Goal: Task Accomplishment & Management: Use online tool/utility

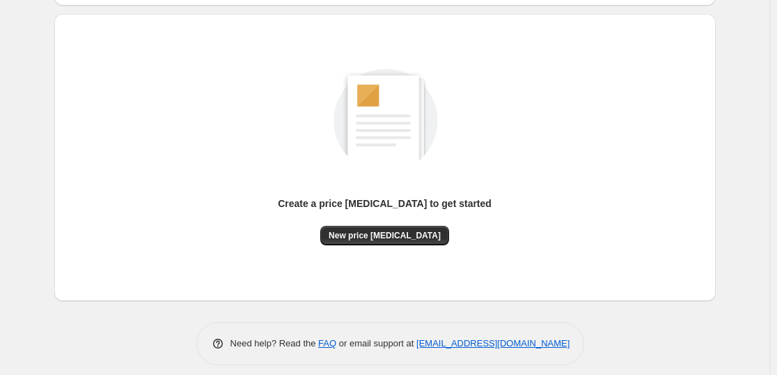
scroll to position [147, 0]
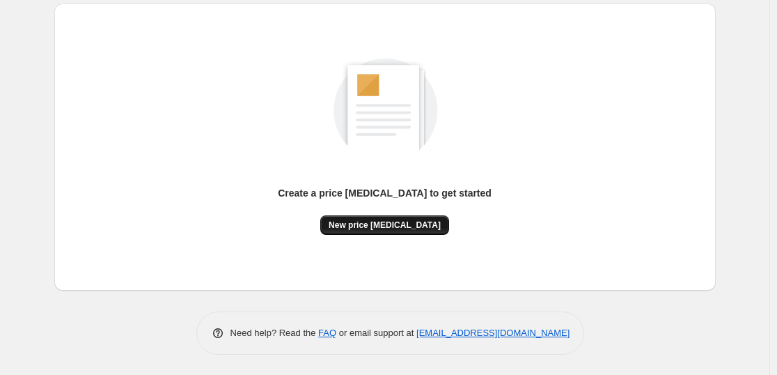
click at [414, 220] on span "New price [MEDICAL_DATA]" at bounding box center [385, 224] width 112 height 11
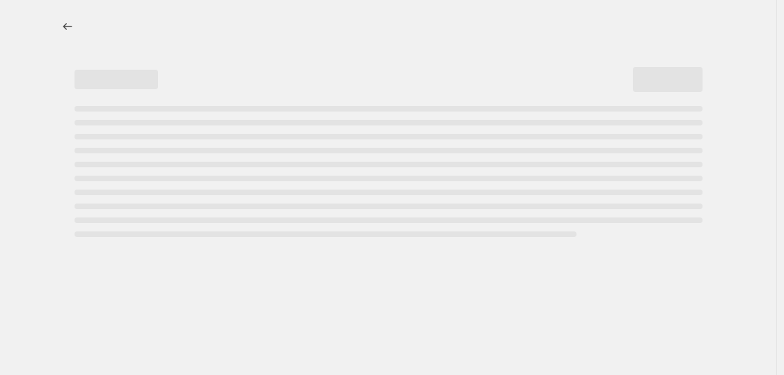
select select "percentage"
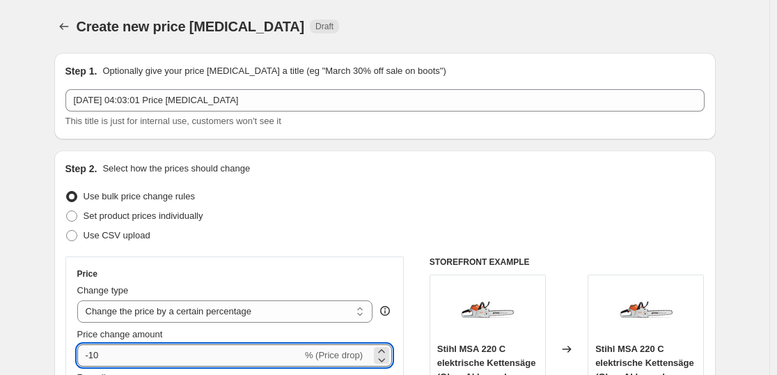
click at [151, 351] on input "-10" at bounding box center [189, 355] width 225 height 22
type input "-1"
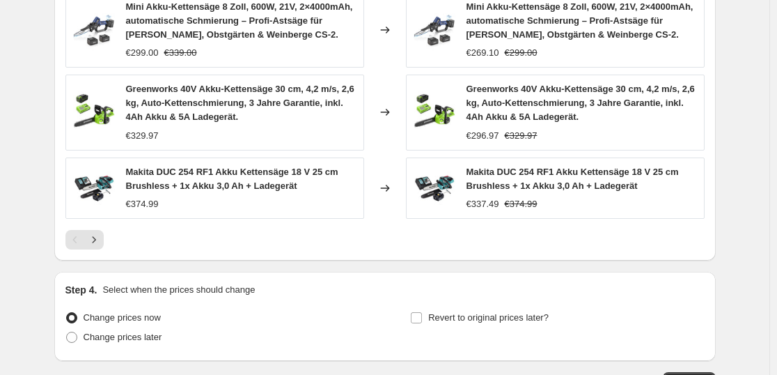
scroll to position [1082, 0]
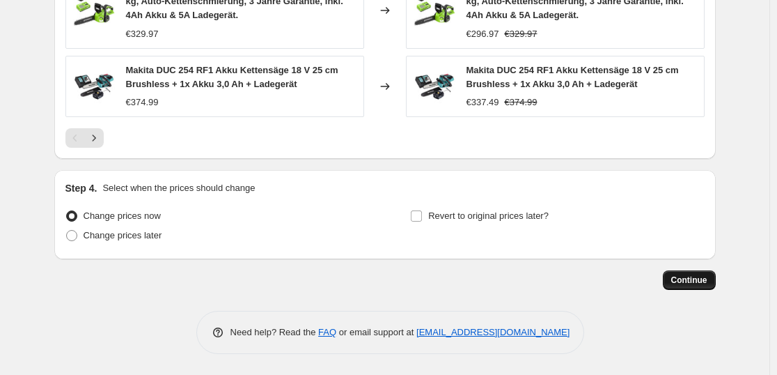
type input "-41"
click at [696, 280] on span "Continue" at bounding box center [689, 279] width 36 height 11
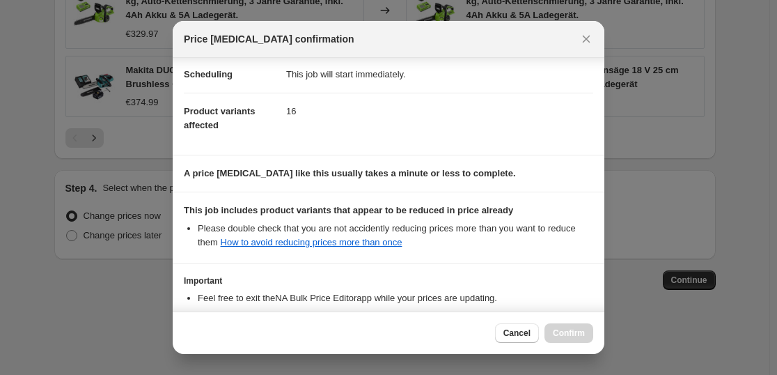
scroll to position [212, 0]
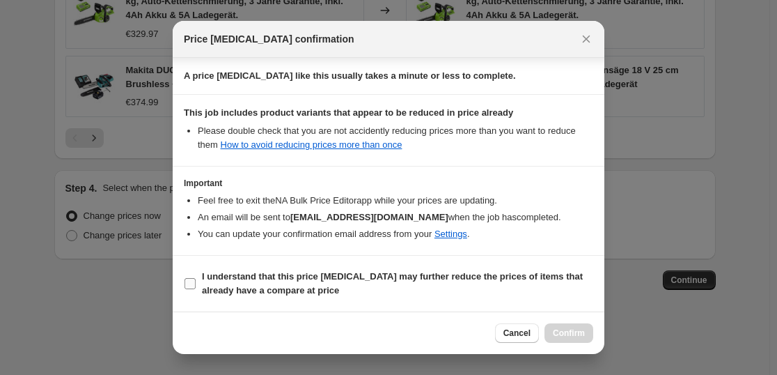
click at [424, 281] on b "I understand that this price [MEDICAL_DATA] may further reduce the prices of it…" at bounding box center [392, 283] width 381 height 24
click at [196, 281] on input "I understand that this price [MEDICAL_DATA] may further reduce the prices of it…" at bounding box center [190, 283] width 11 height 11
click at [424, 281] on b "I understand that this price [MEDICAL_DATA] may further reduce the prices of it…" at bounding box center [392, 283] width 381 height 24
click at [196, 281] on input "I understand that this price [MEDICAL_DATA] may further reduce the prices of it…" at bounding box center [190, 283] width 11 height 11
click at [526, 281] on b "I understand that this price [MEDICAL_DATA] may further reduce the prices of it…" at bounding box center [392, 283] width 381 height 24
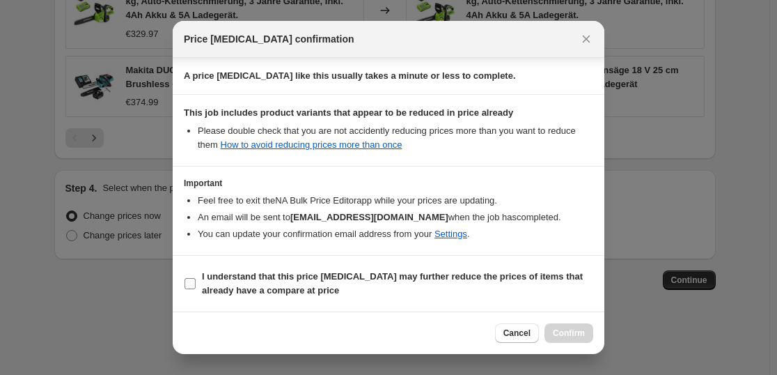
click at [196, 281] on input "I understand that this price [MEDICAL_DATA] may further reduce the prices of it…" at bounding box center [190, 283] width 11 height 11
checkbox input "true"
click at [556, 316] on div "Cancel Confirm" at bounding box center [389, 332] width 432 height 42
click at [573, 330] on span "Confirm" at bounding box center [569, 332] width 32 height 11
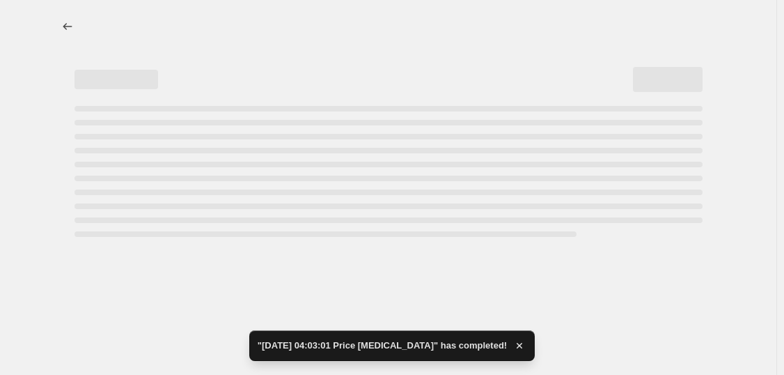
select select "percentage"
